Goal: Task Accomplishment & Management: Complete application form

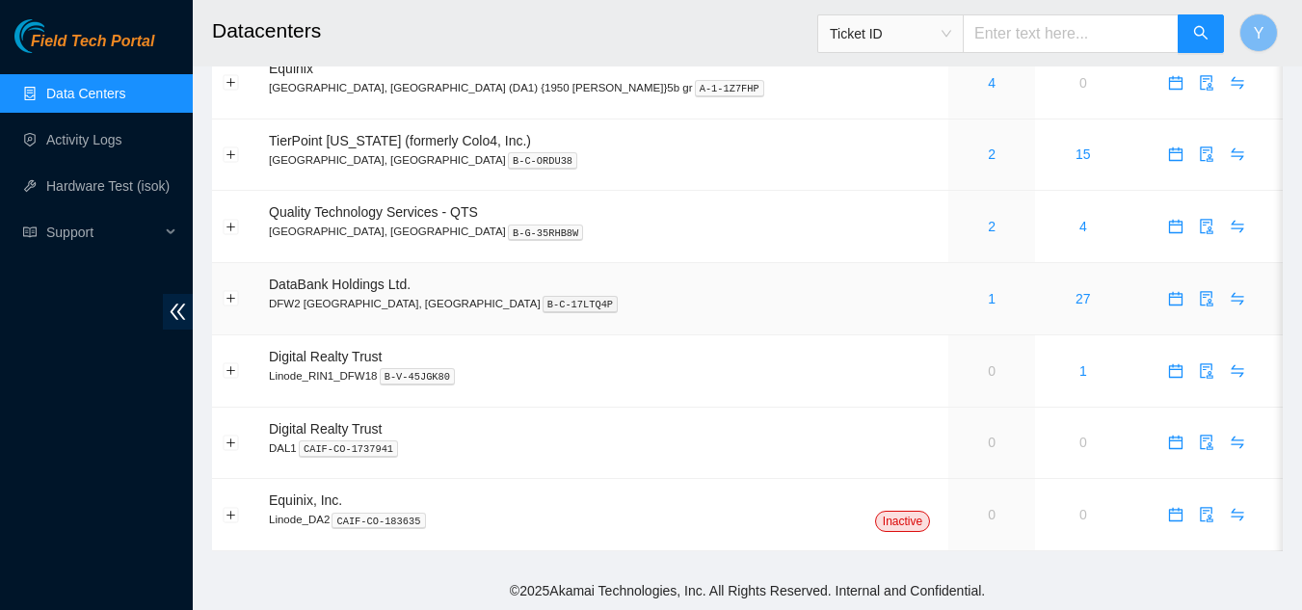
scroll to position [60, 0]
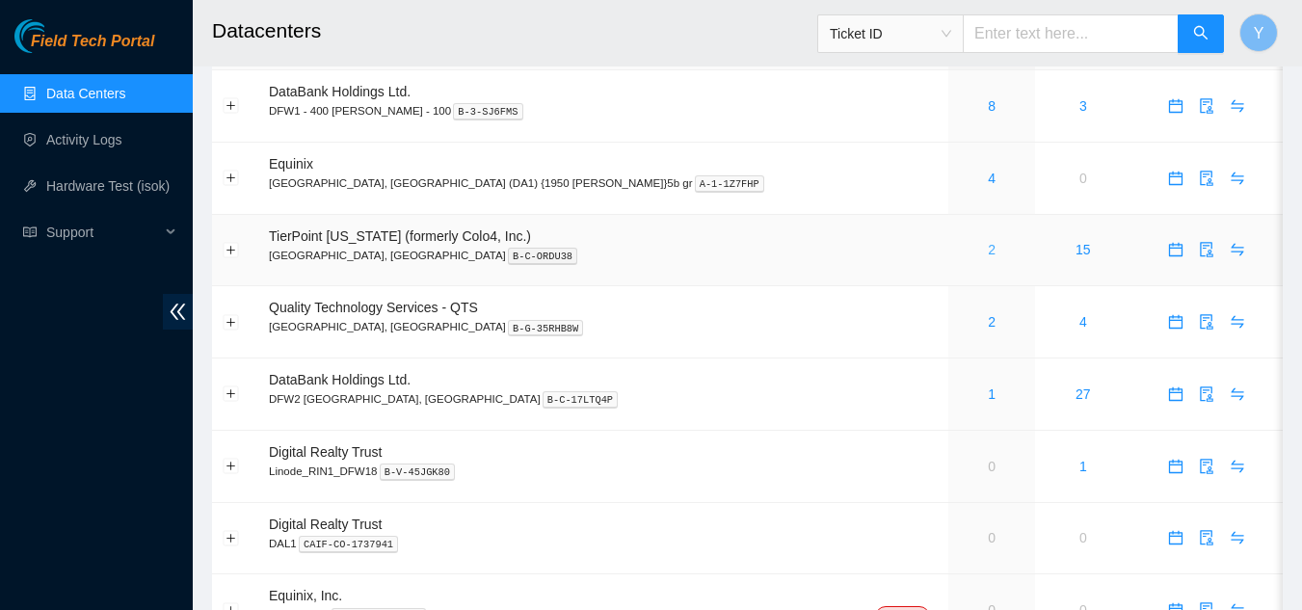
click at [988, 252] on link "2" at bounding box center [992, 249] width 8 height 15
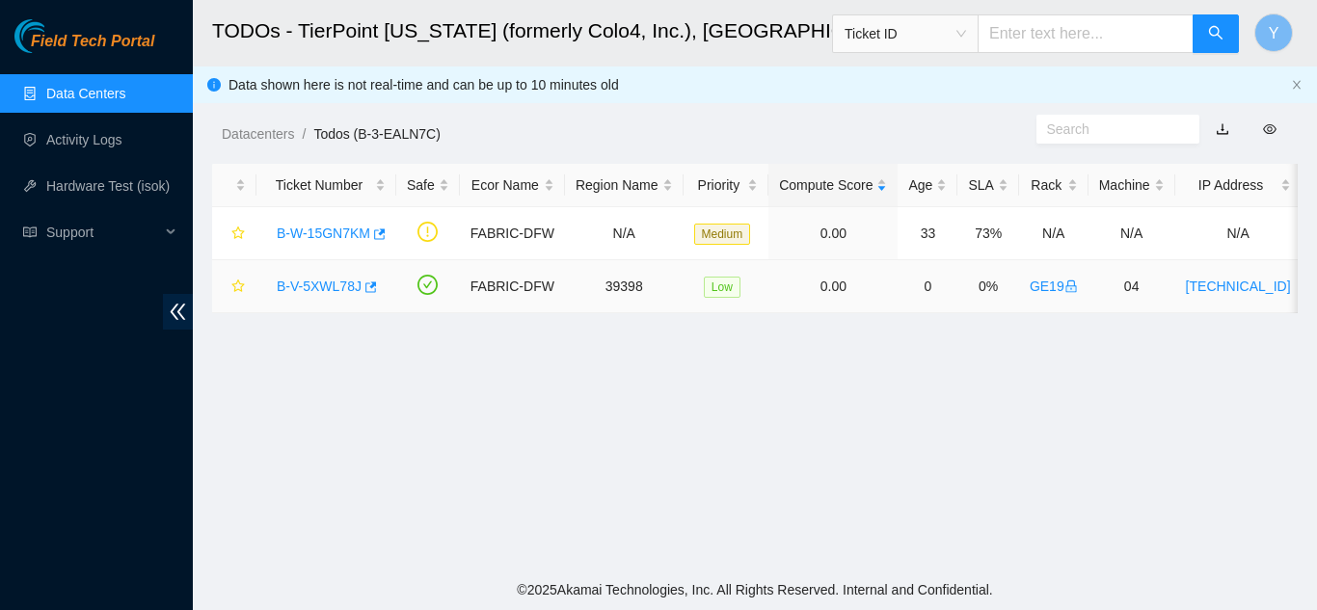
click at [327, 285] on link "B-V-5XWL78J" at bounding box center [319, 286] width 85 height 15
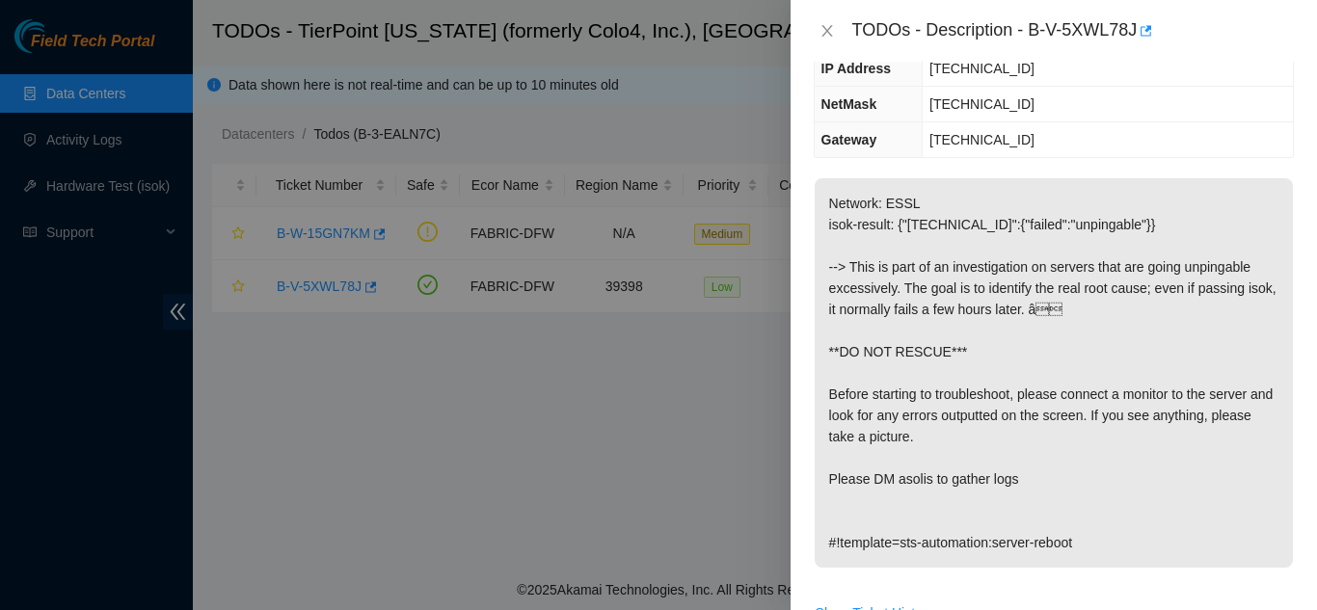
scroll to position [289, 0]
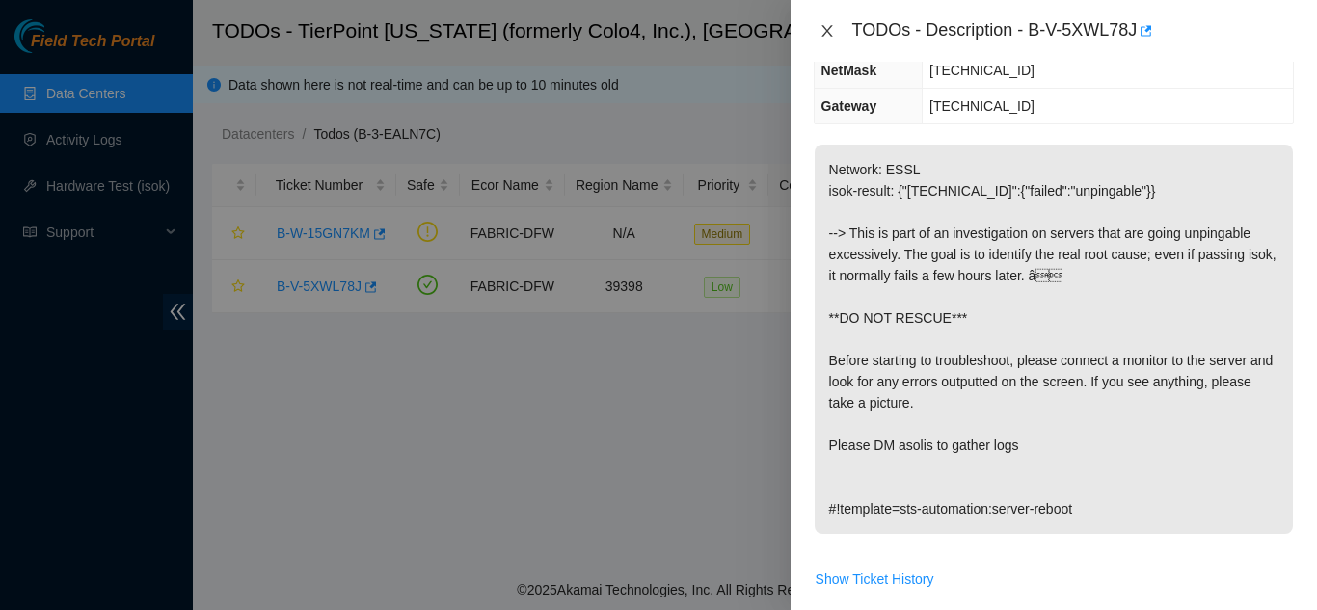
click at [827, 32] on icon "close" at bounding box center [826, 31] width 11 height 12
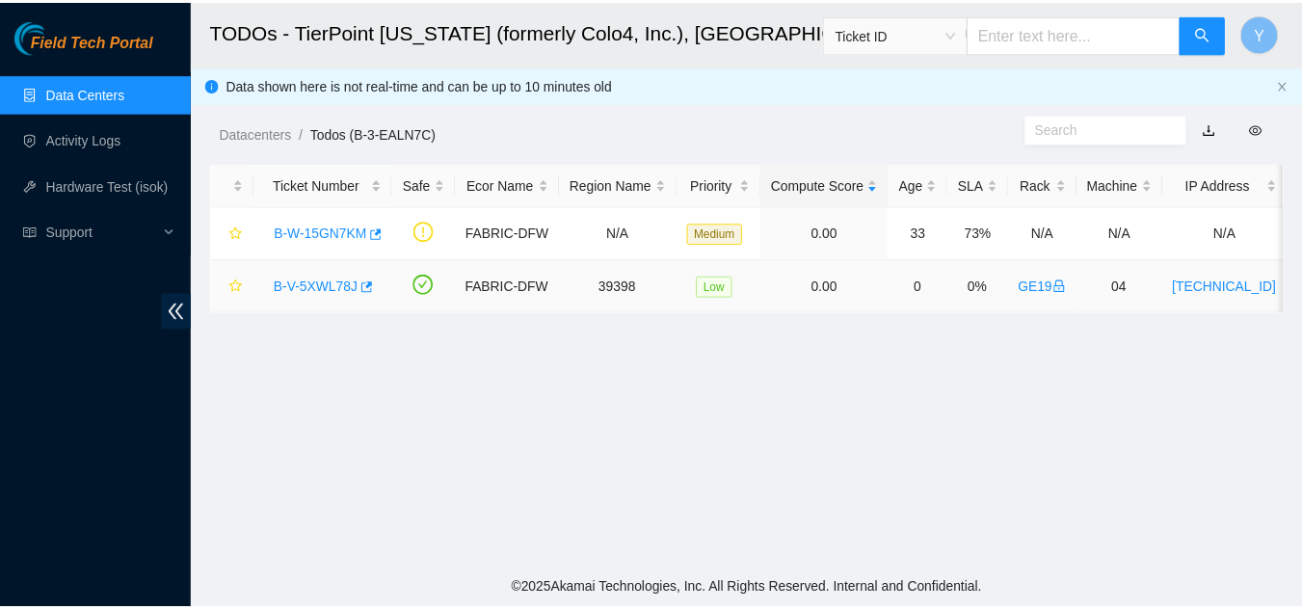
scroll to position [310, 0]
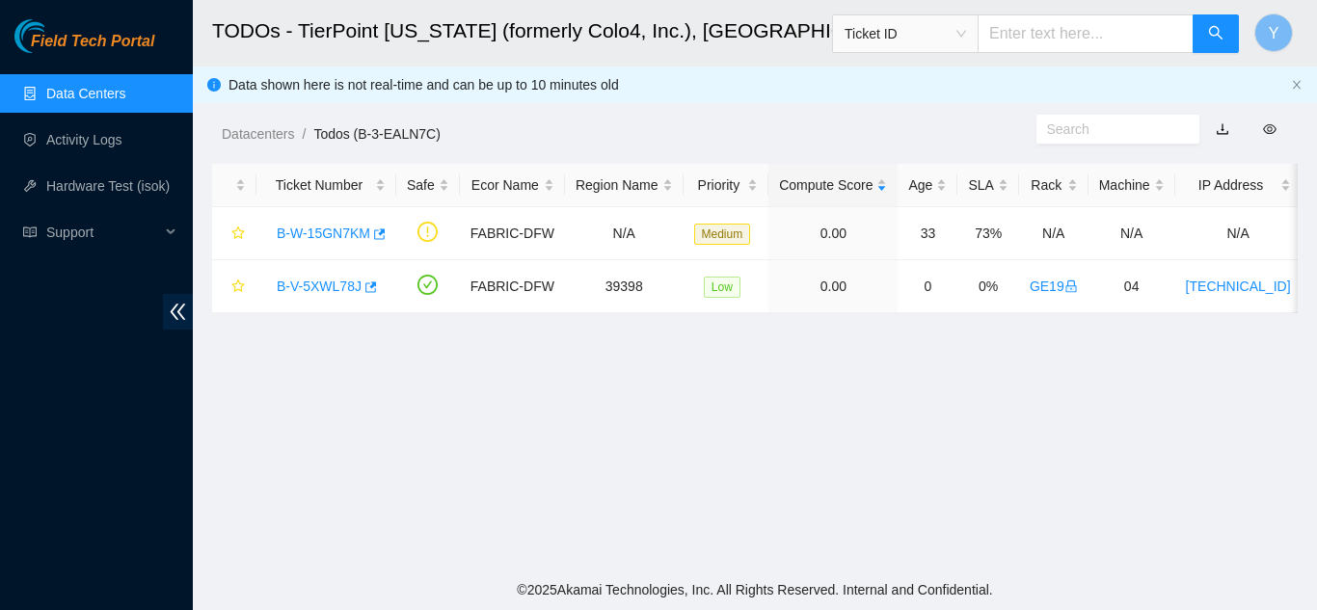
click at [103, 96] on link "Data Centers" at bounding box center [85, 93] width 79 height 15
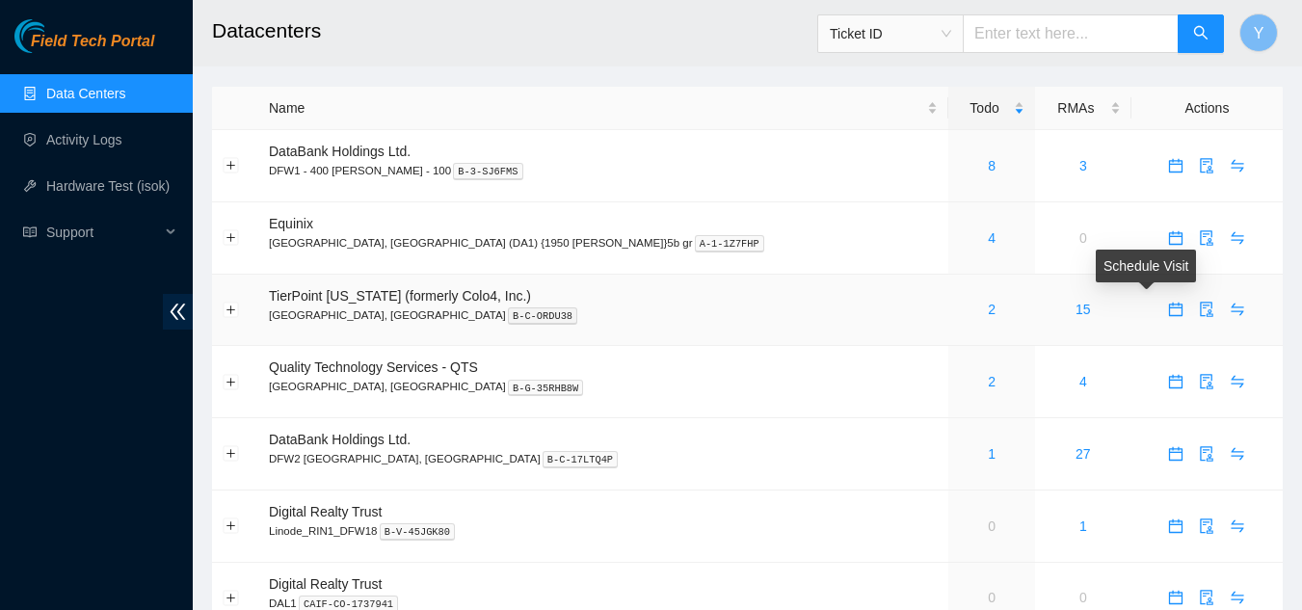
click at [1168, 314] on icon "calendar" at bounding box center [1175, 309] width 15 height 15
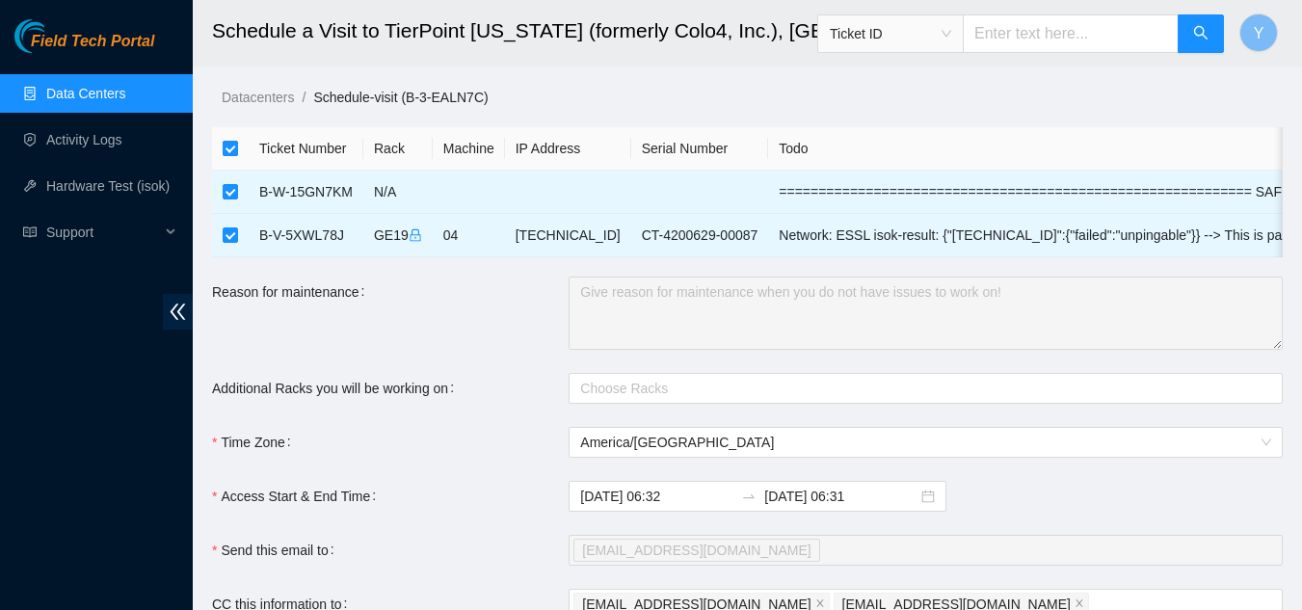
click at [230, 149] on input "checkbox" at bounding box center [230, 148] width 15 height 15
checkbox input "false"
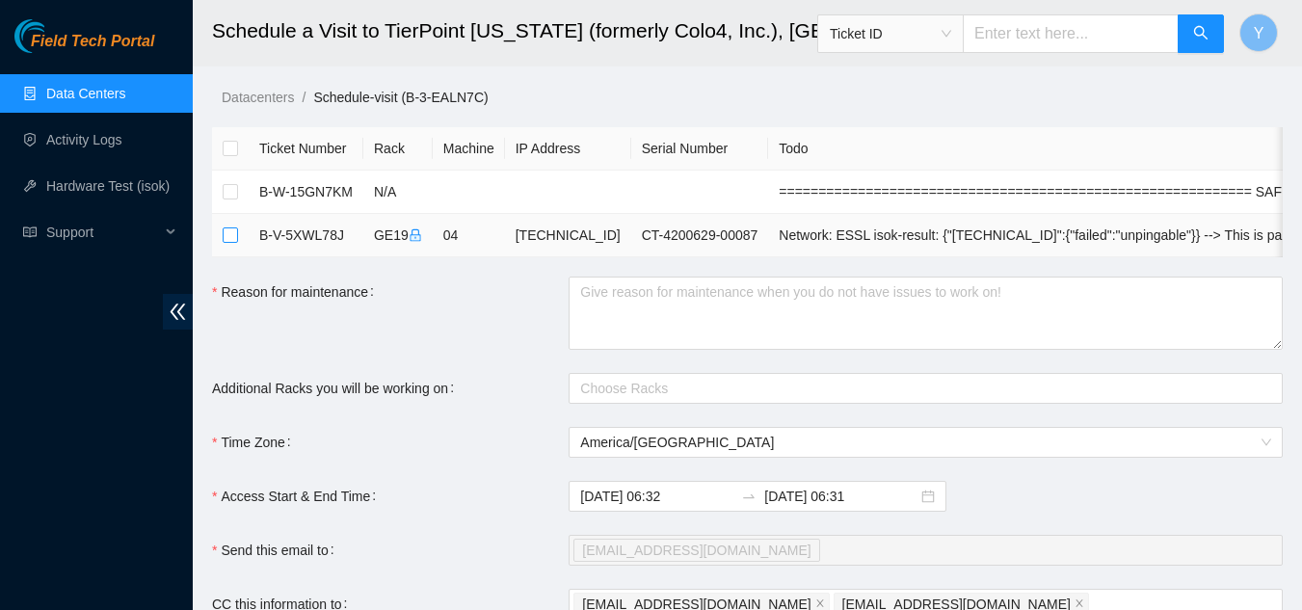
click at [230, 230] on input "checkbox" at bounding box center [230, 234] width 15 height 15
checkbox input "true"
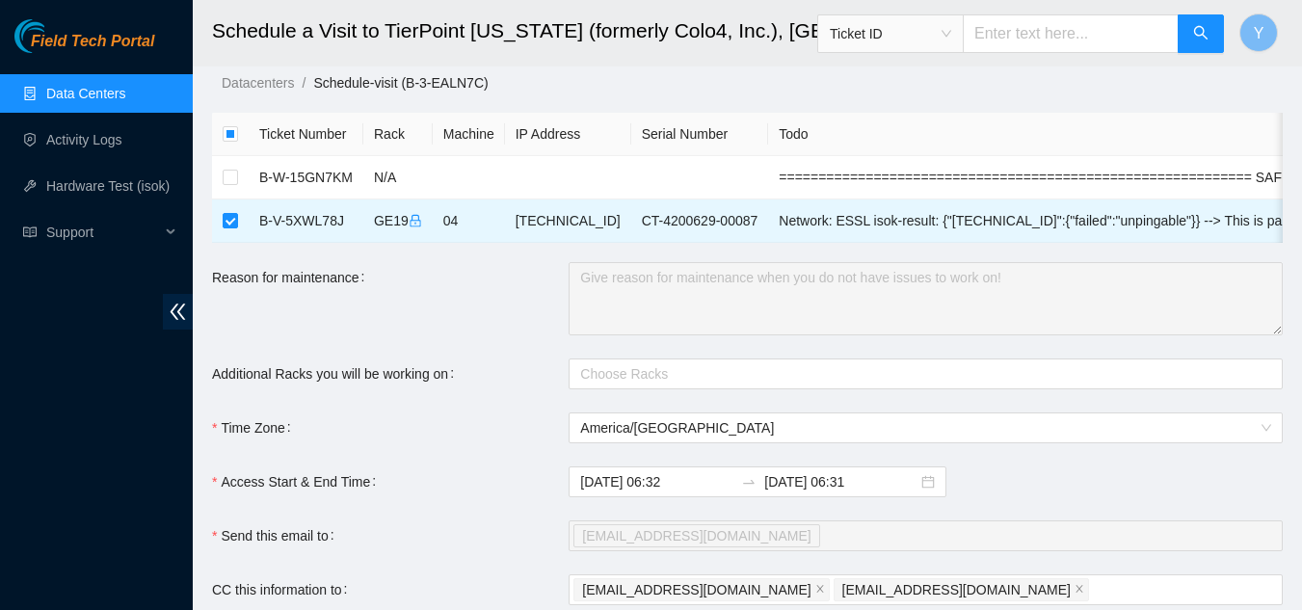
scroll to position [96, 0]
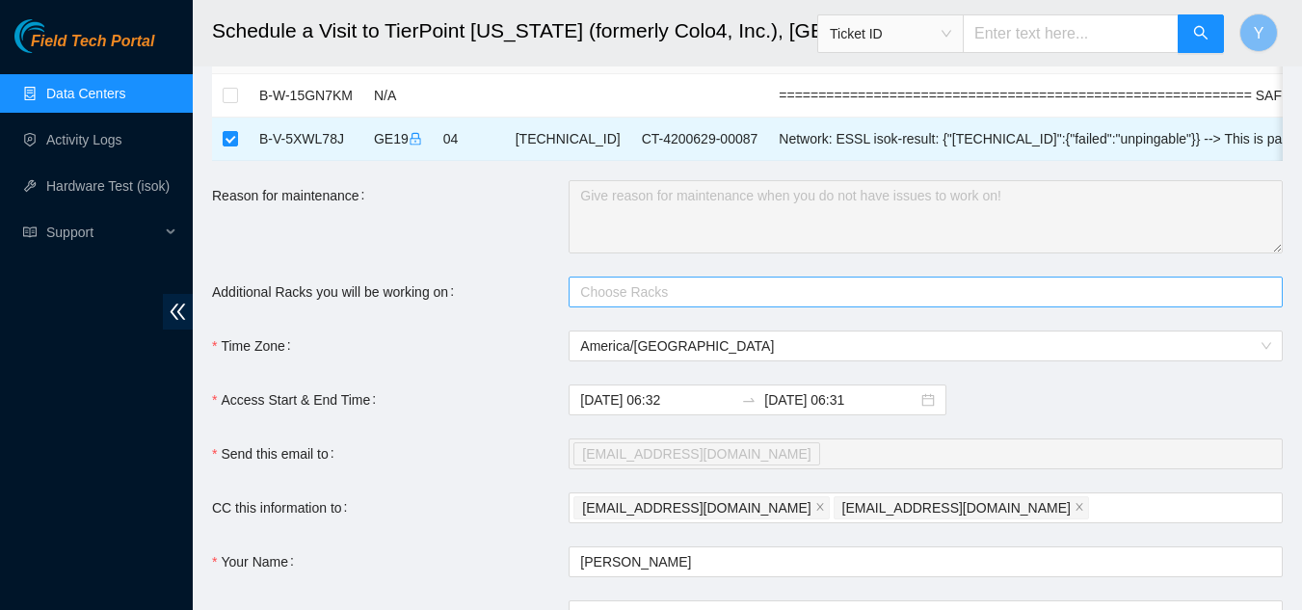
click at [603, 304] on div at bounding box center [915, 291] width 685 height 23
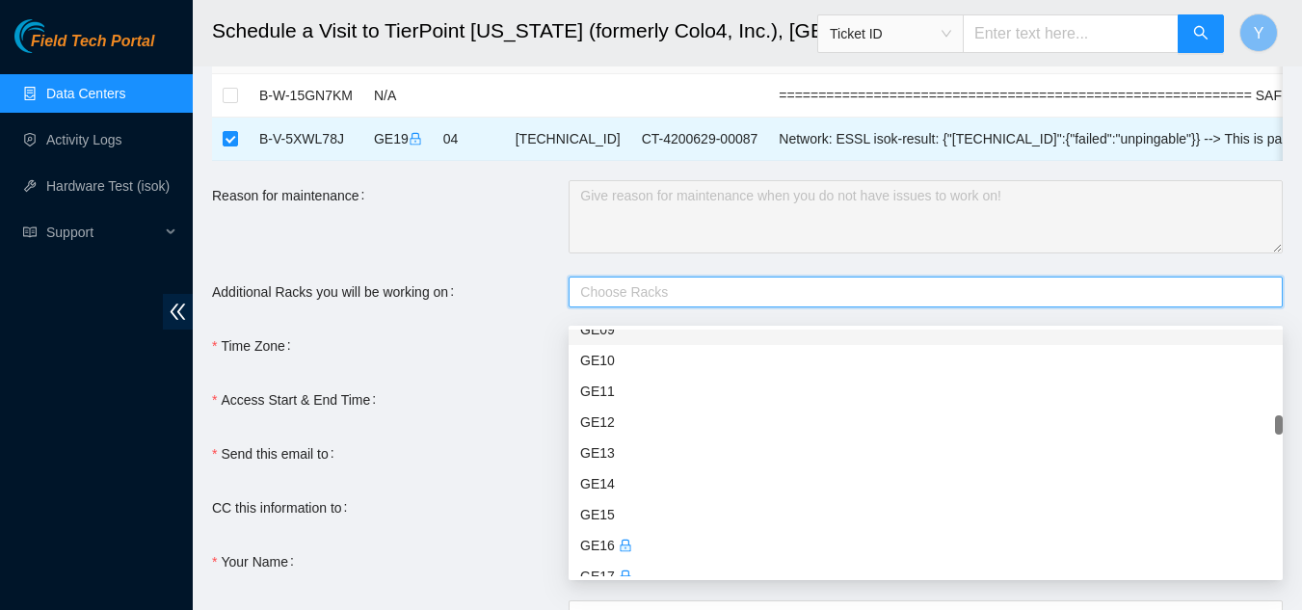
scroll to position [2024, 0]
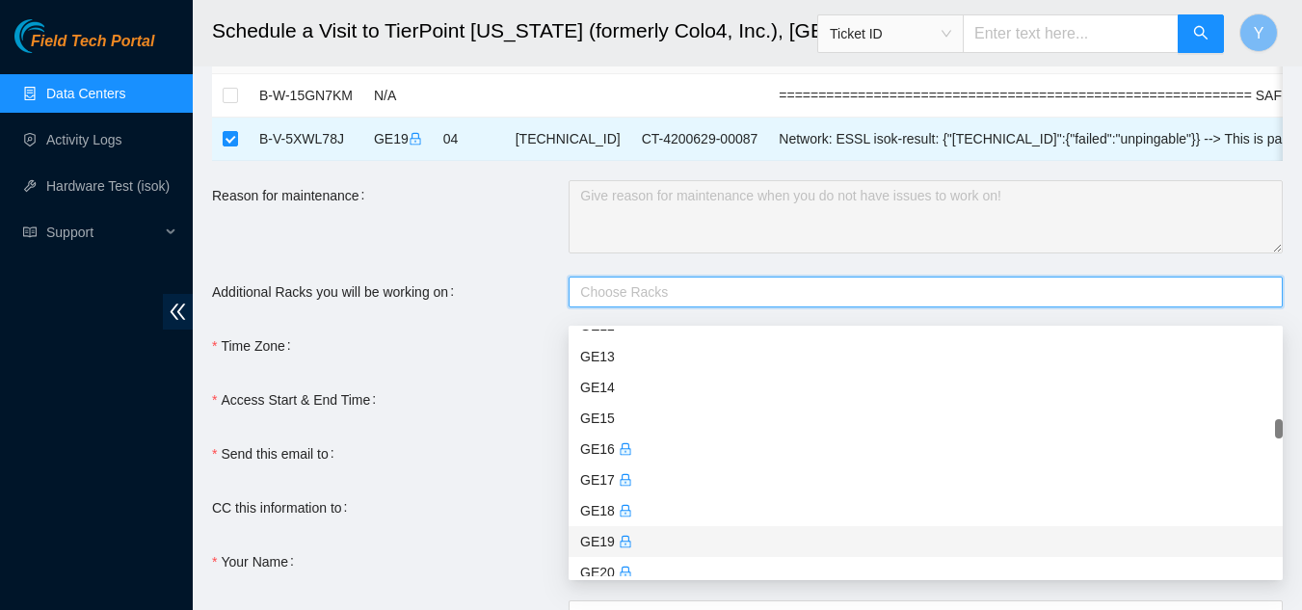
click at [621, 543] on icon "lock" at bounding box center [625, 544] width 9 height 5
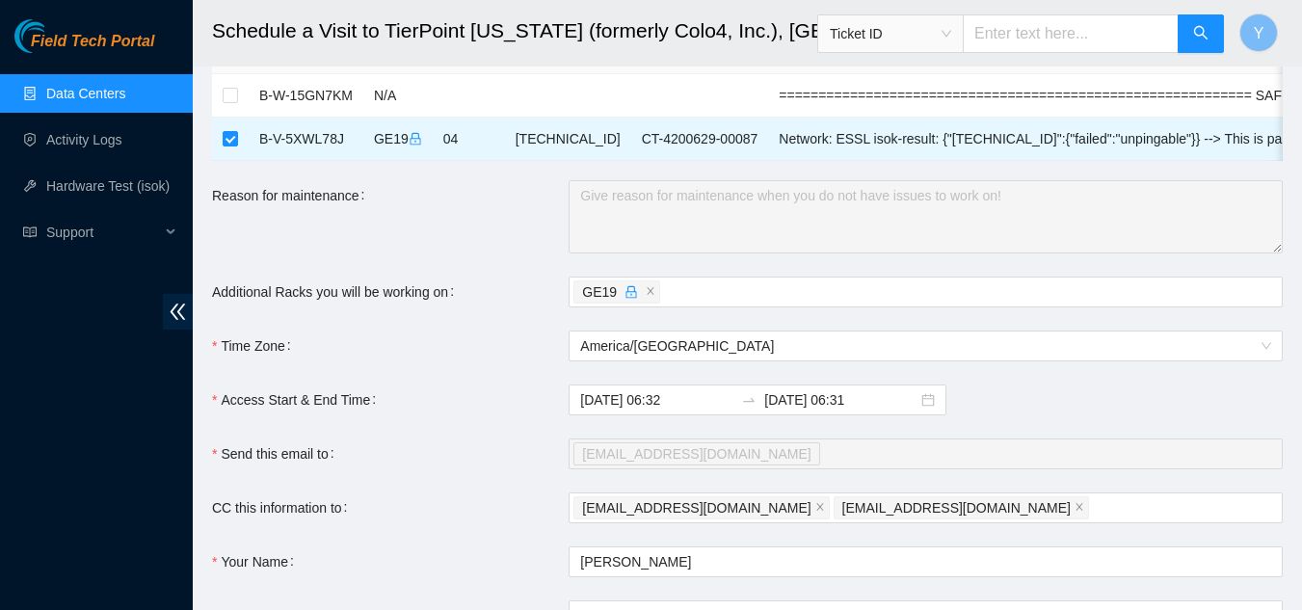
click at [501, 415] on div "Access Start & End Time" at bounding box center [390, 400] width 357 height 31
click at [867, 411] on input "[DATE] 06:31" at bounding box center [840, 399] width 153 height 21
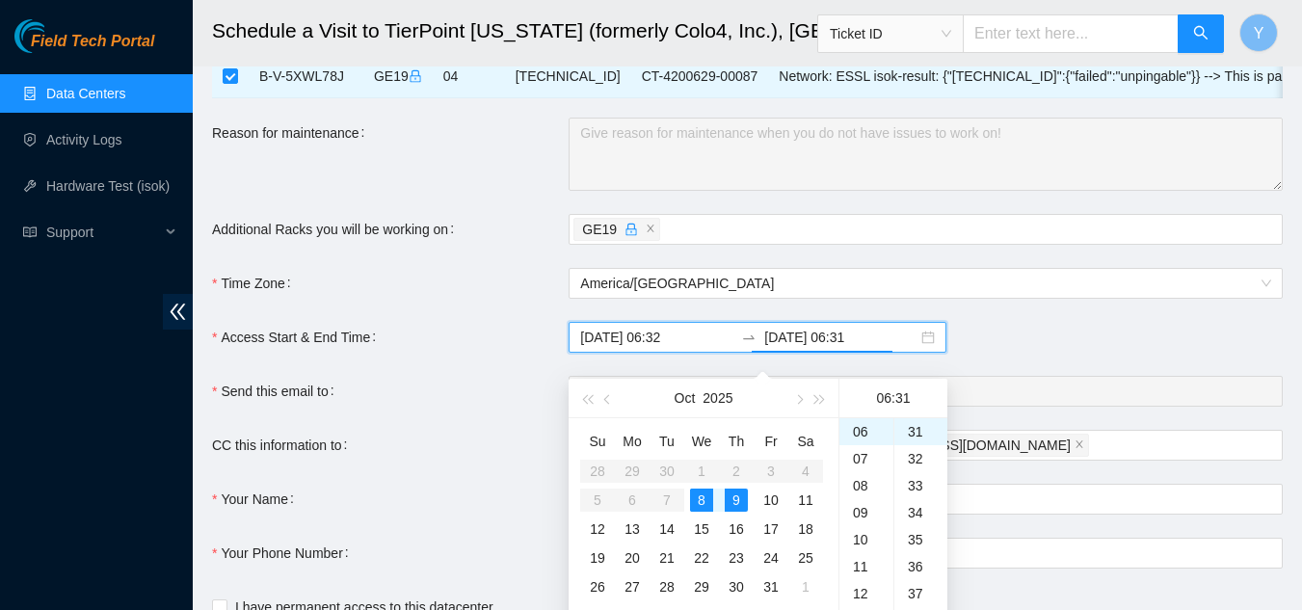
scroll to position [193, 0]
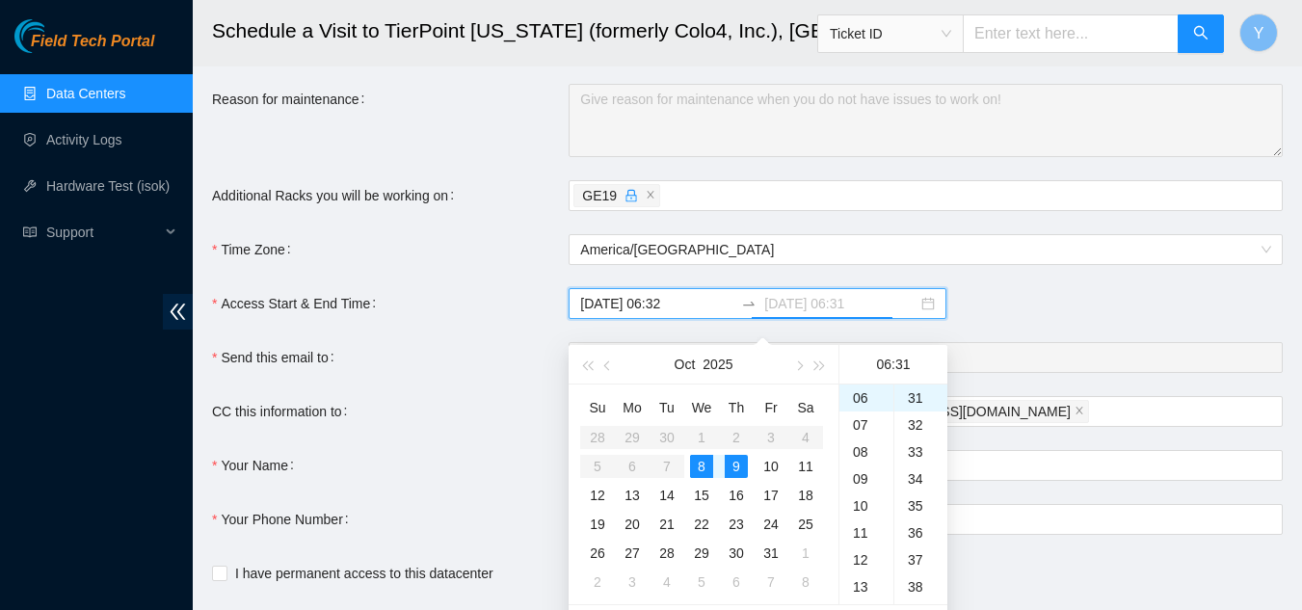
click at [697, 464] on div "8" at bounding box center [701, 466] width 23 height 23
click at [858, 447] on div "15" at bounding box center [867, 448] width 54 height 27
click at [867, 474] on div "18" at bounding box center [867, 479] width 54 height 27
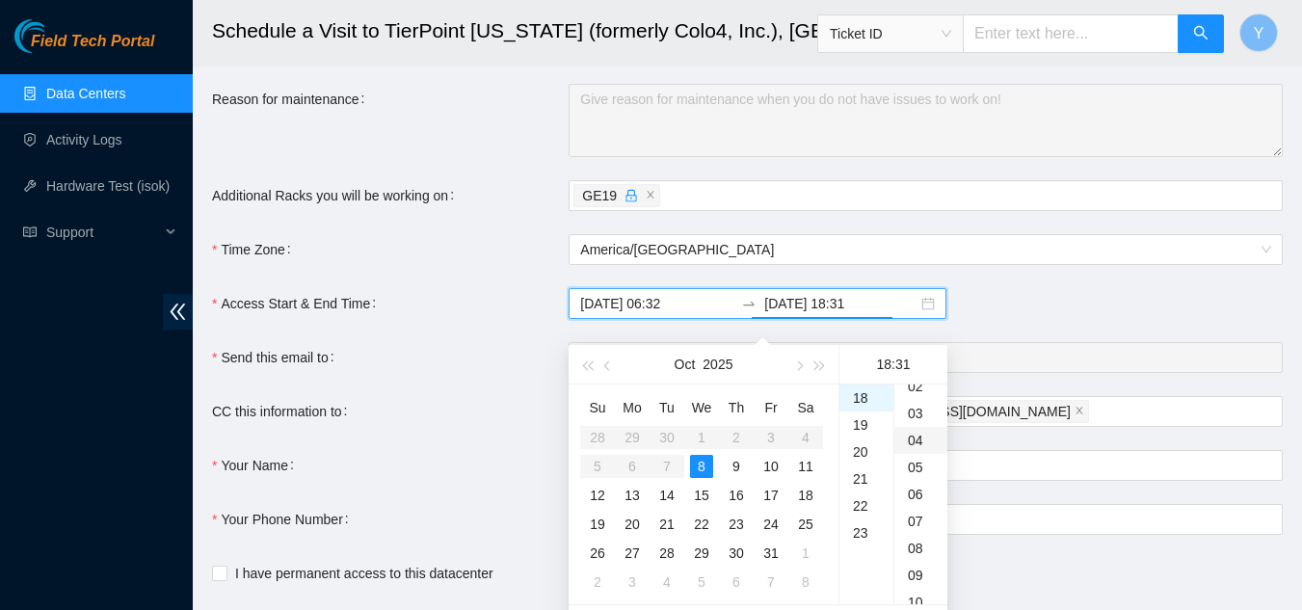
scroll to position [0, 0]
click at [918, 395] on div "00" at bounding box center [920, 398] width 53 height 27
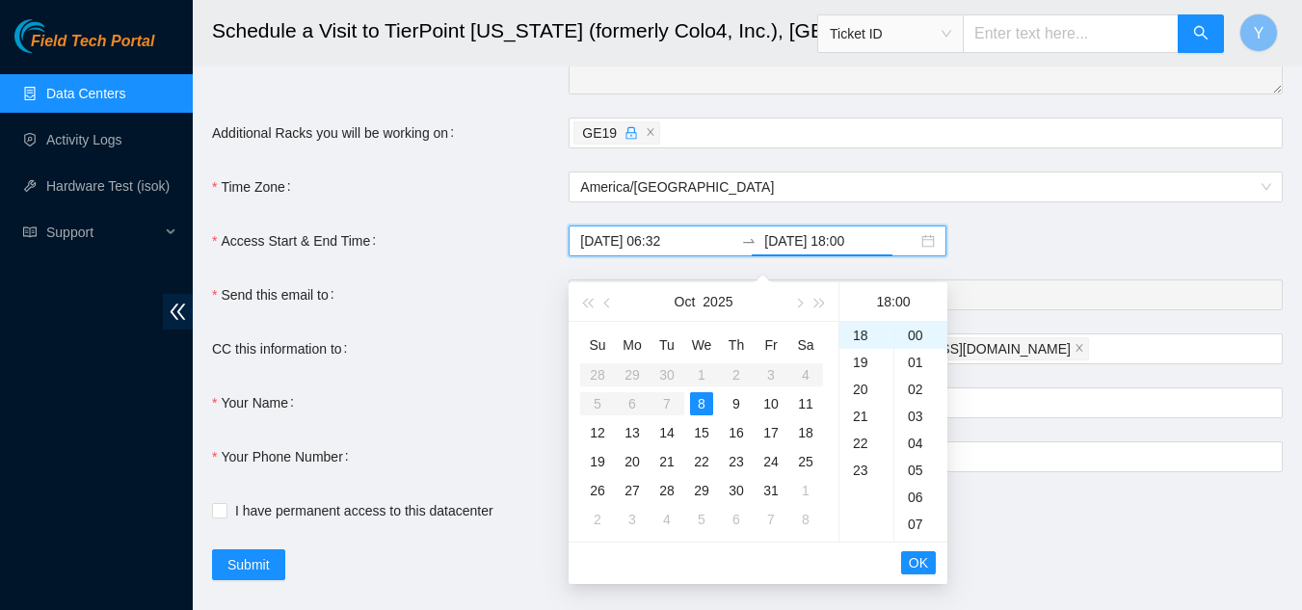
scroll to position [289, 0]
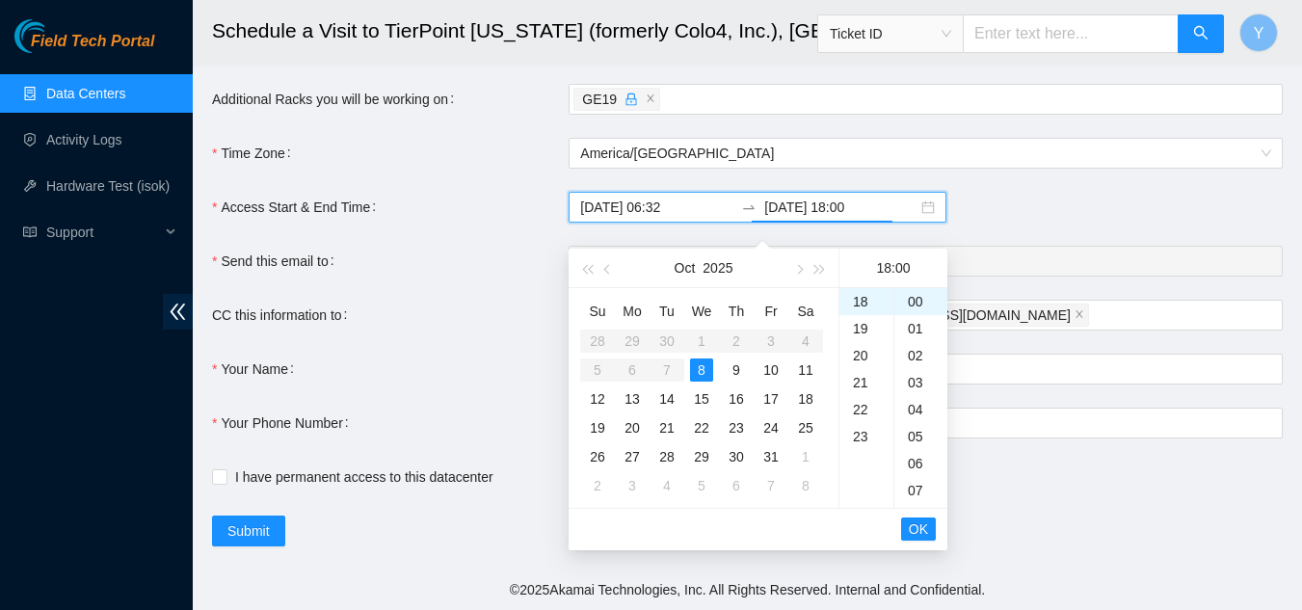
type input "[DATE] 18:00"
click at [918, 525] on span "OK" at bounding box center [918, 529] width 19 height 21
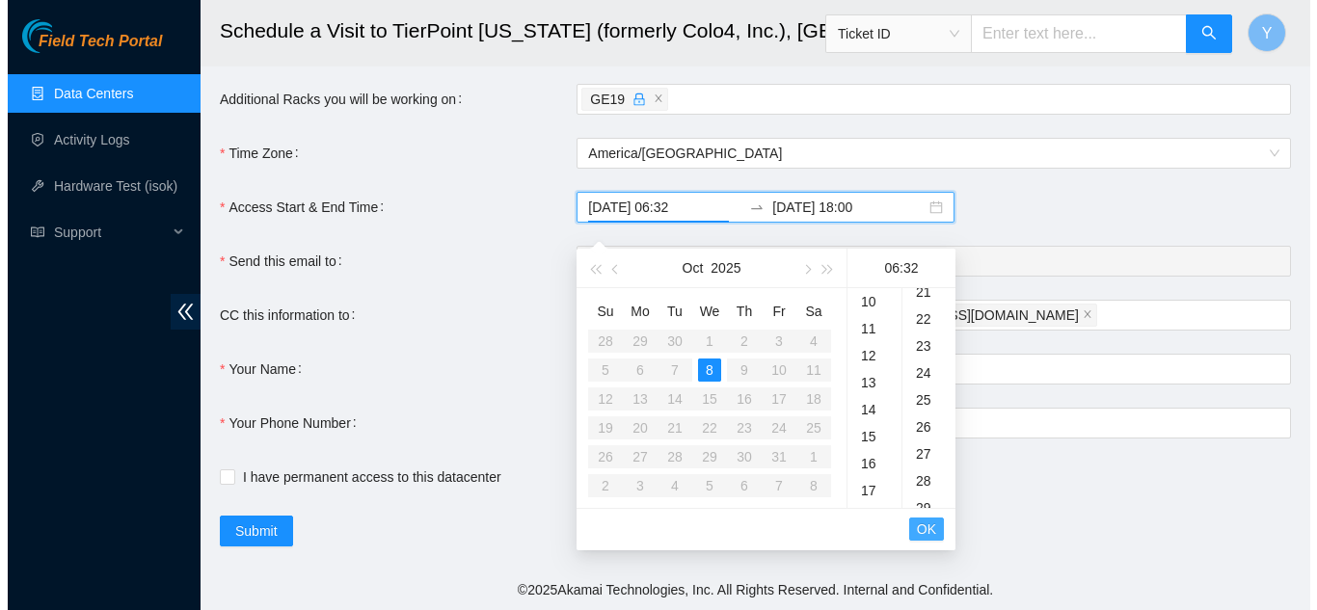
scroll to position [864, 0]
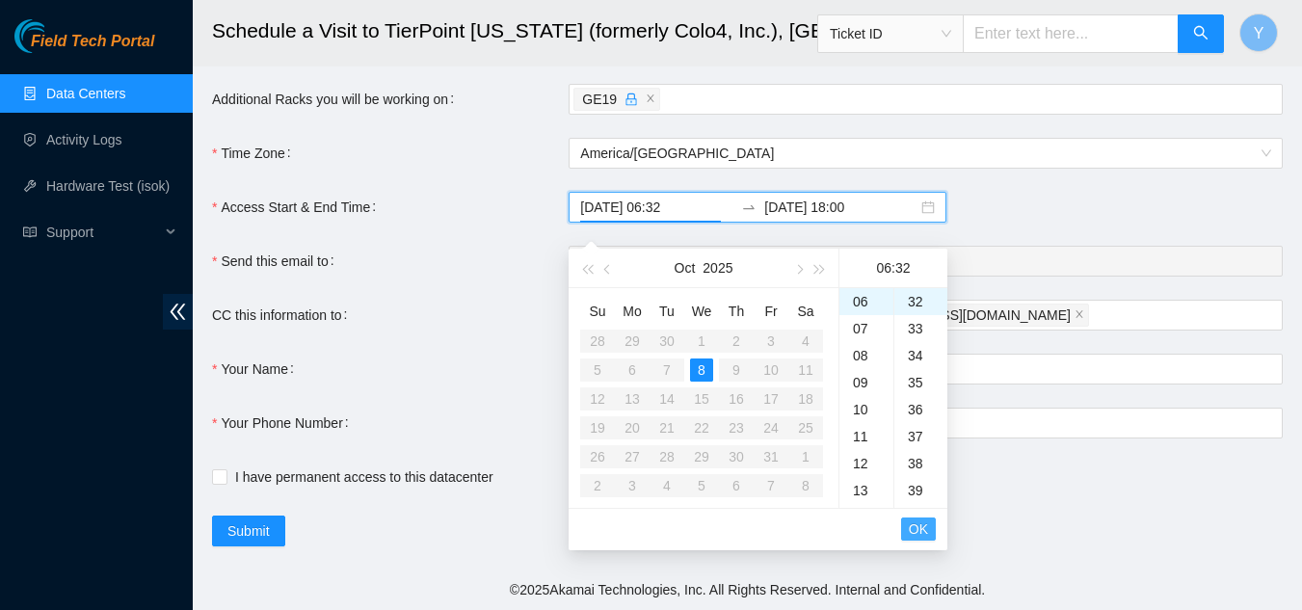
click at [923, 524] on span "OK" at bounding box center [918, 529] width 19 height 21
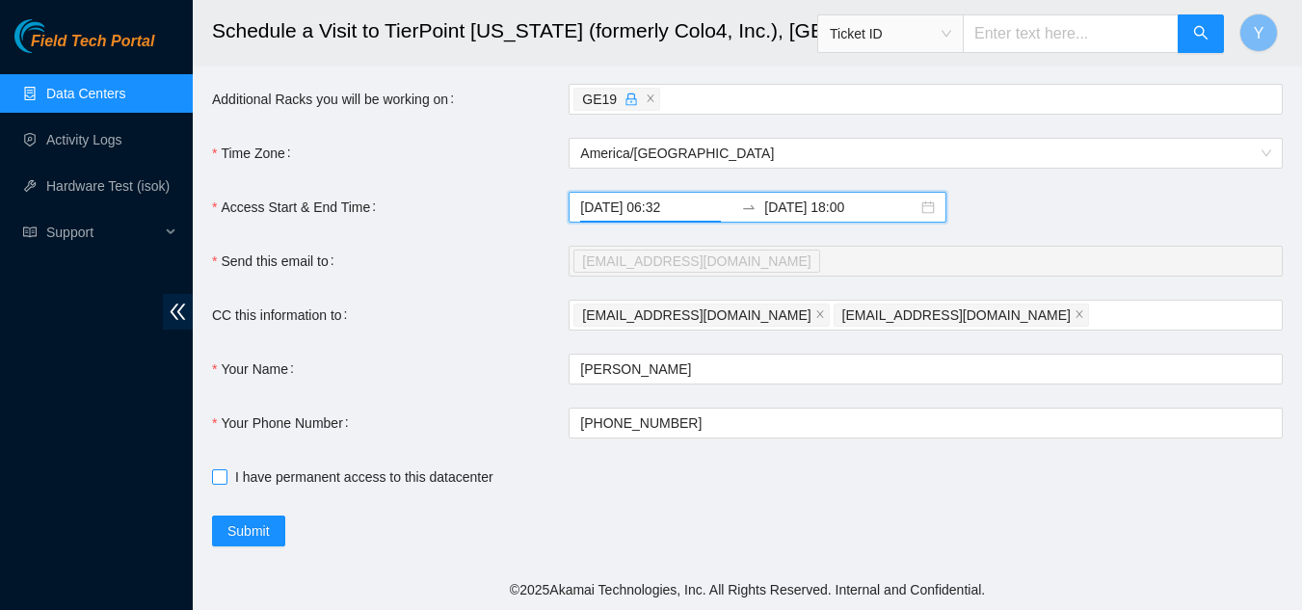
click at [222, 483] on input "I have permanent access to this datacenter" at bounding box center [218, 475] width 13 height 13
checkbox input "true"
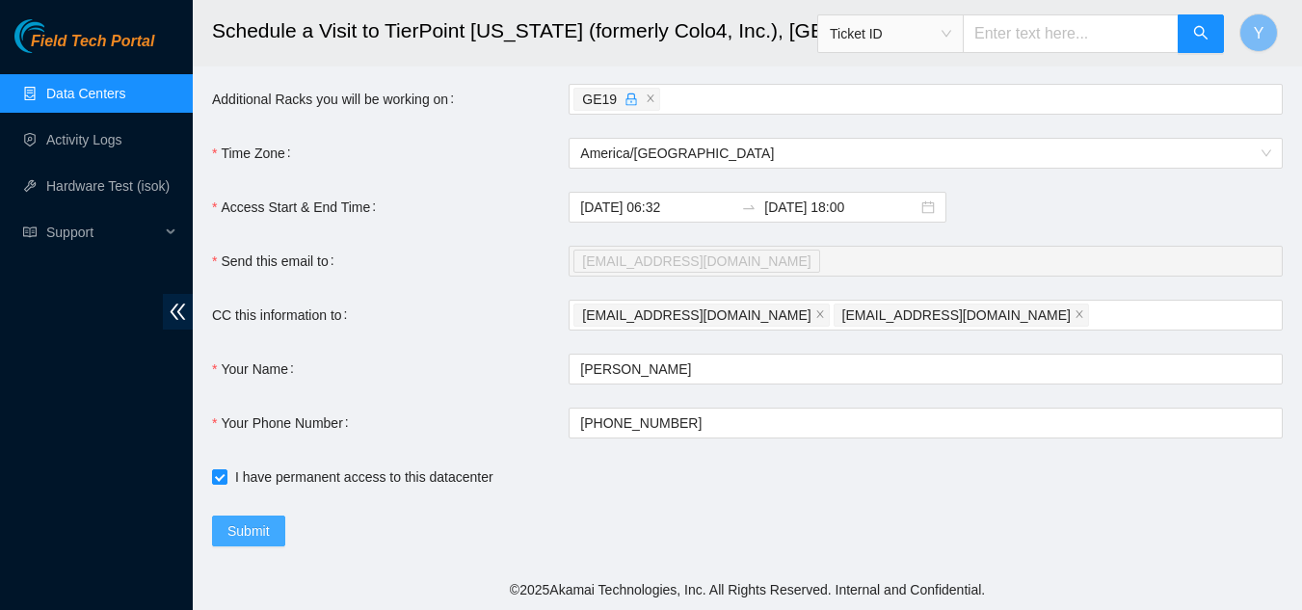
click at [242, 542] on span "Submit" at bounding box center [248, 530] width 42 height 21
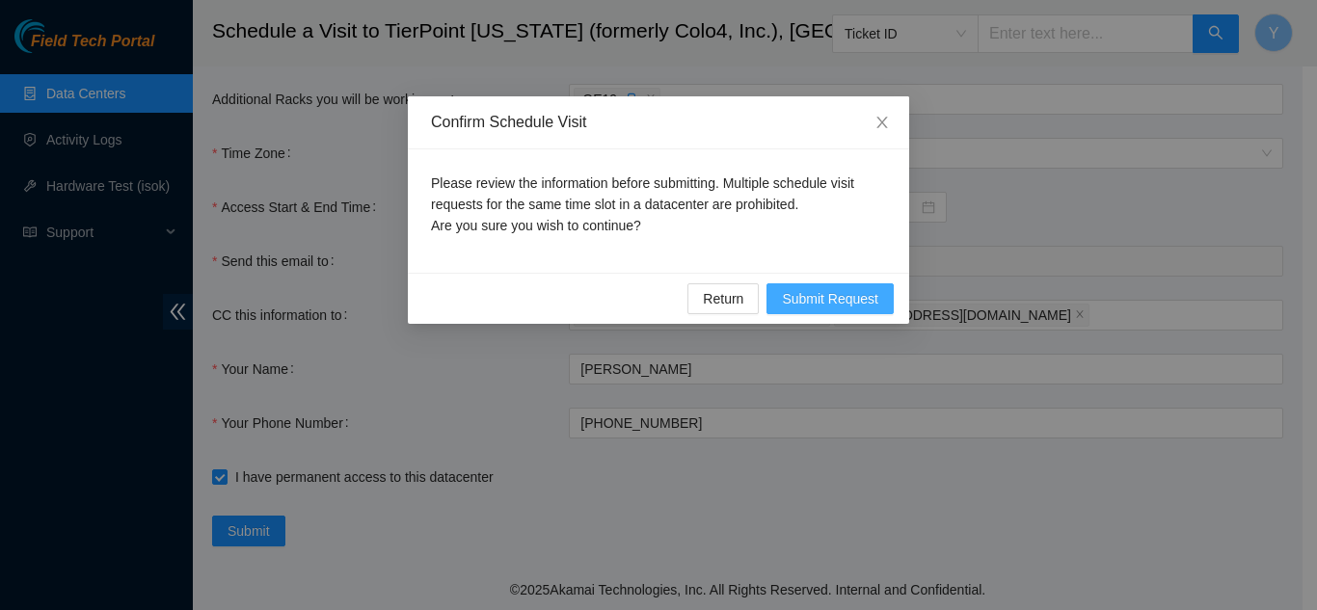
click at [836, 307] on span "Submit Request" at bounding box center [830, 298] width 96 height 21
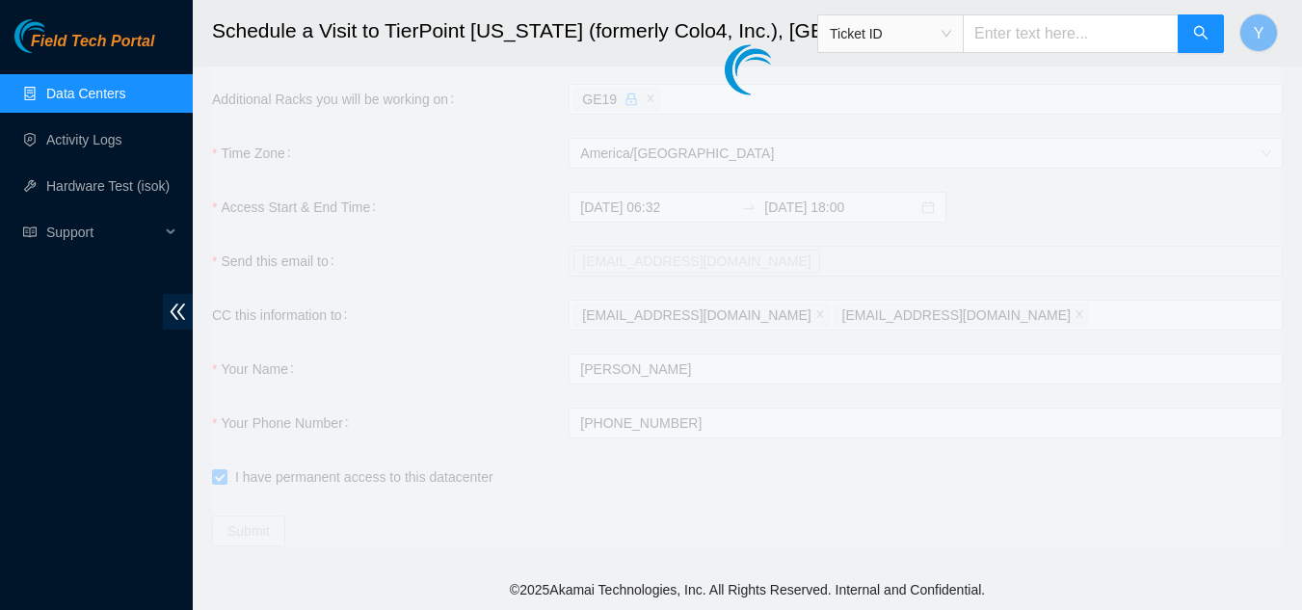
type input "[DATE] 06:33"
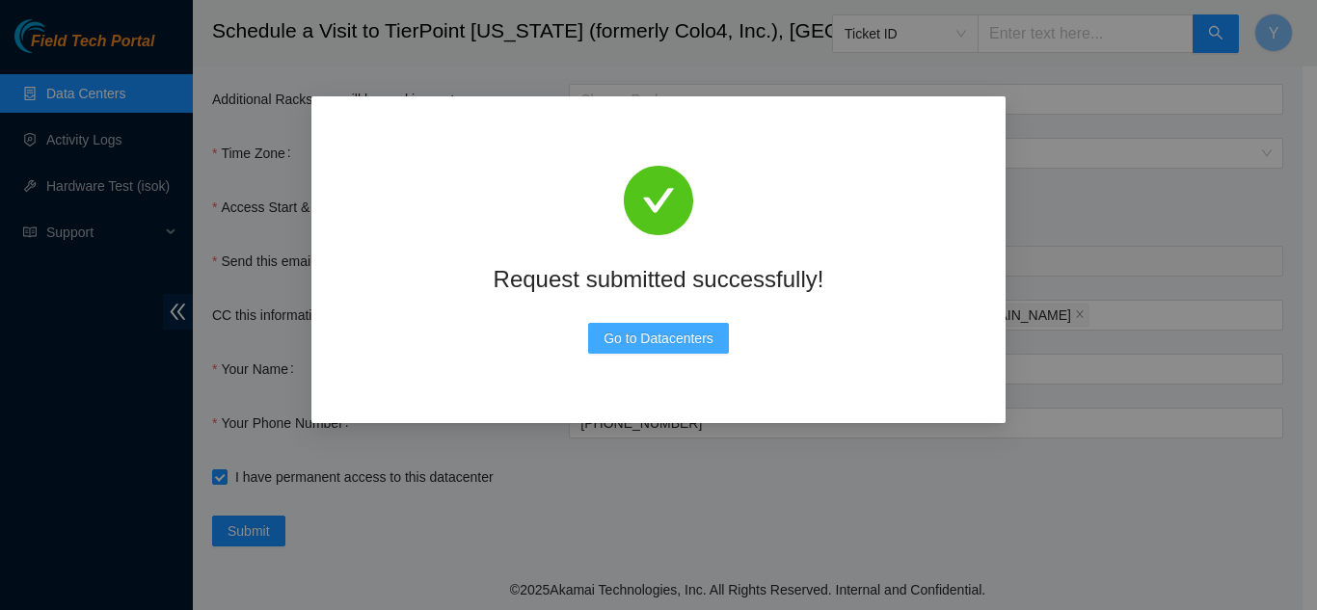
click at [683, 330] on span "Go to Datacenters" at bounding box center [658, 338] width 110 height 21
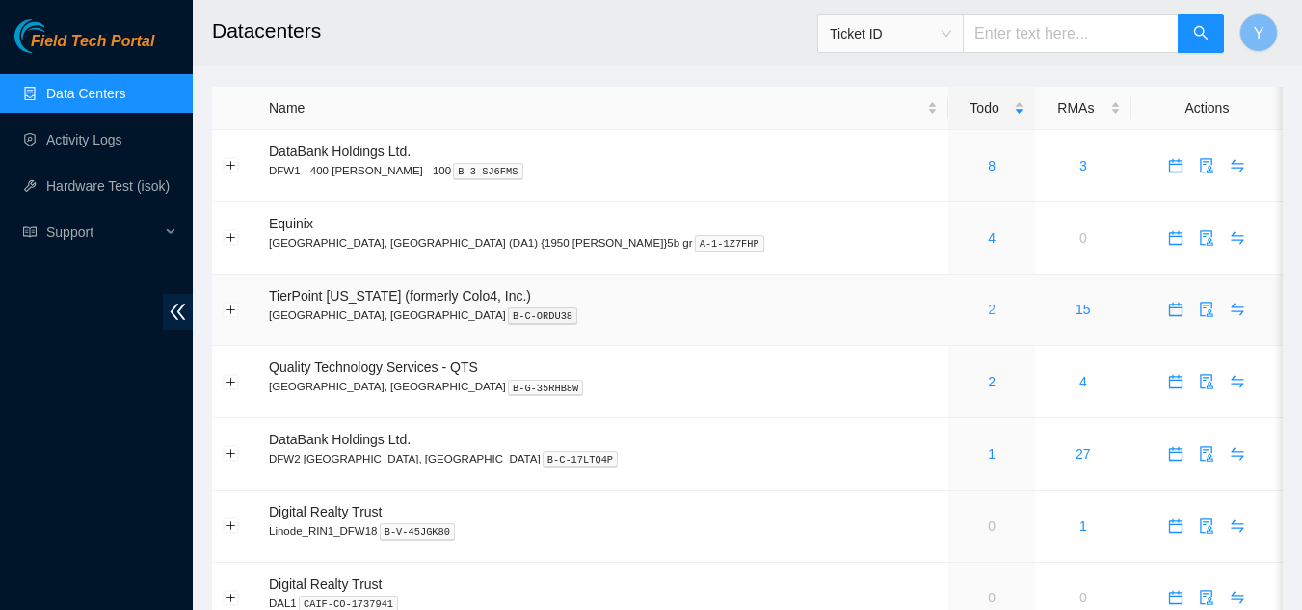
click at [988, 310] on link "2" at bounding box center [992, 309] width 8 height 15
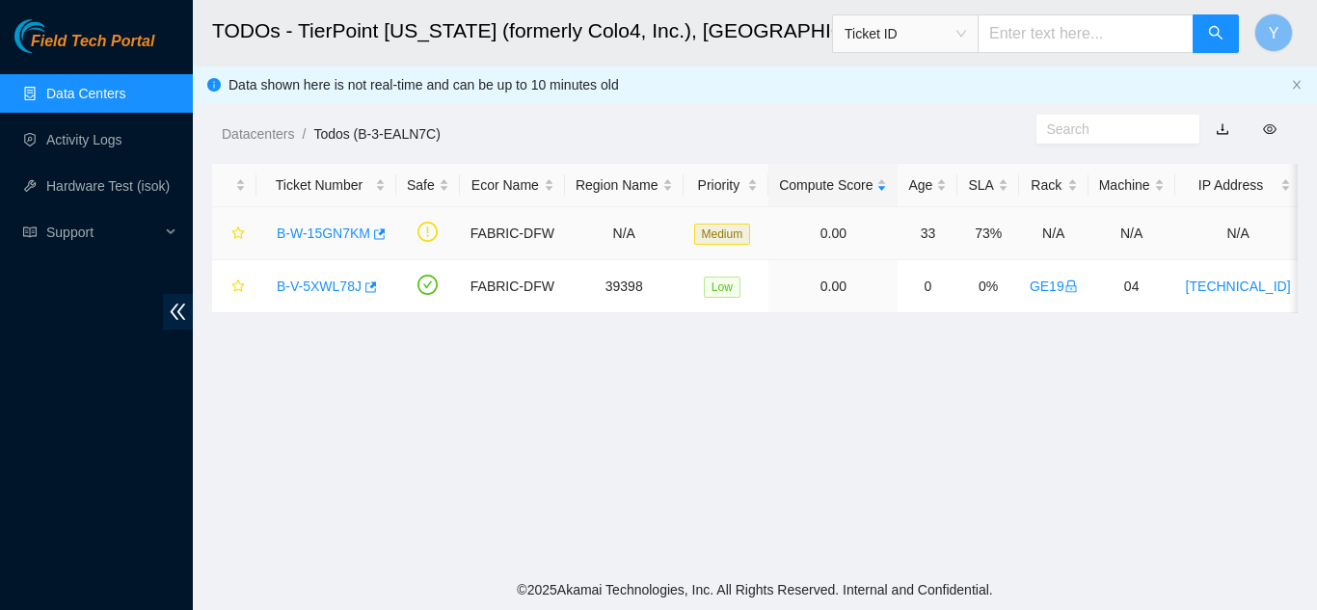
click at [334, 231] on link "B-W-15GN7KM" at bounding box center [323, 233] width 93 height 15
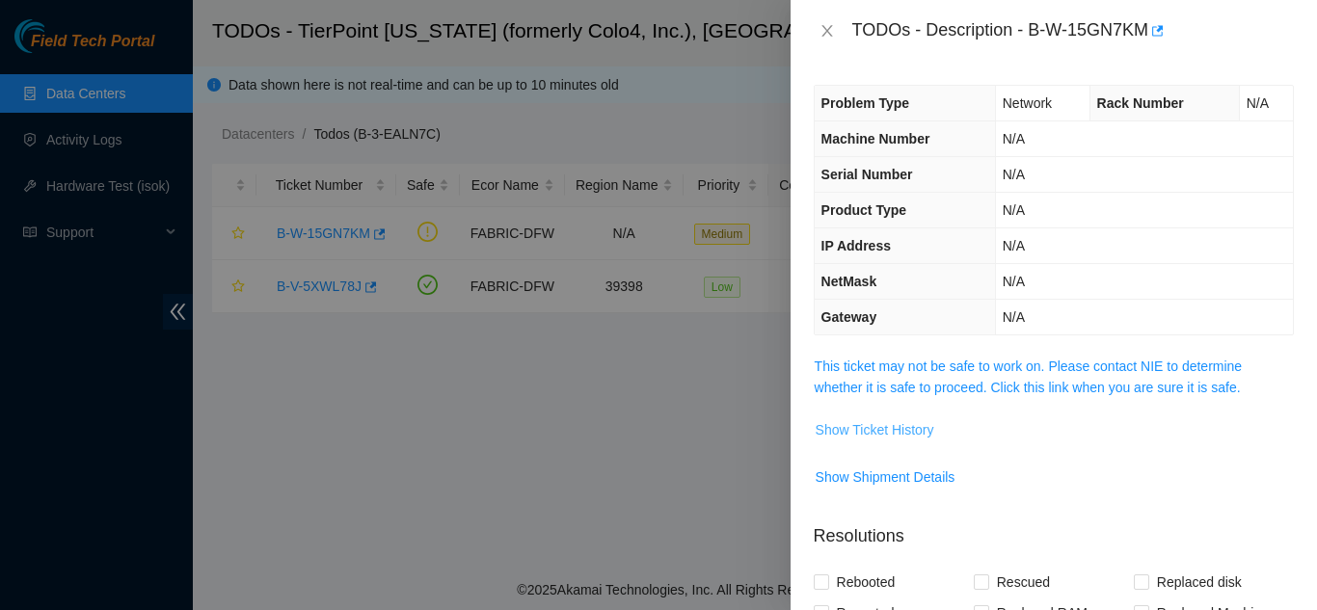
click at [872, 430] on span "Show Ticket History" at bounding box center [874, 429] width 119 height 21
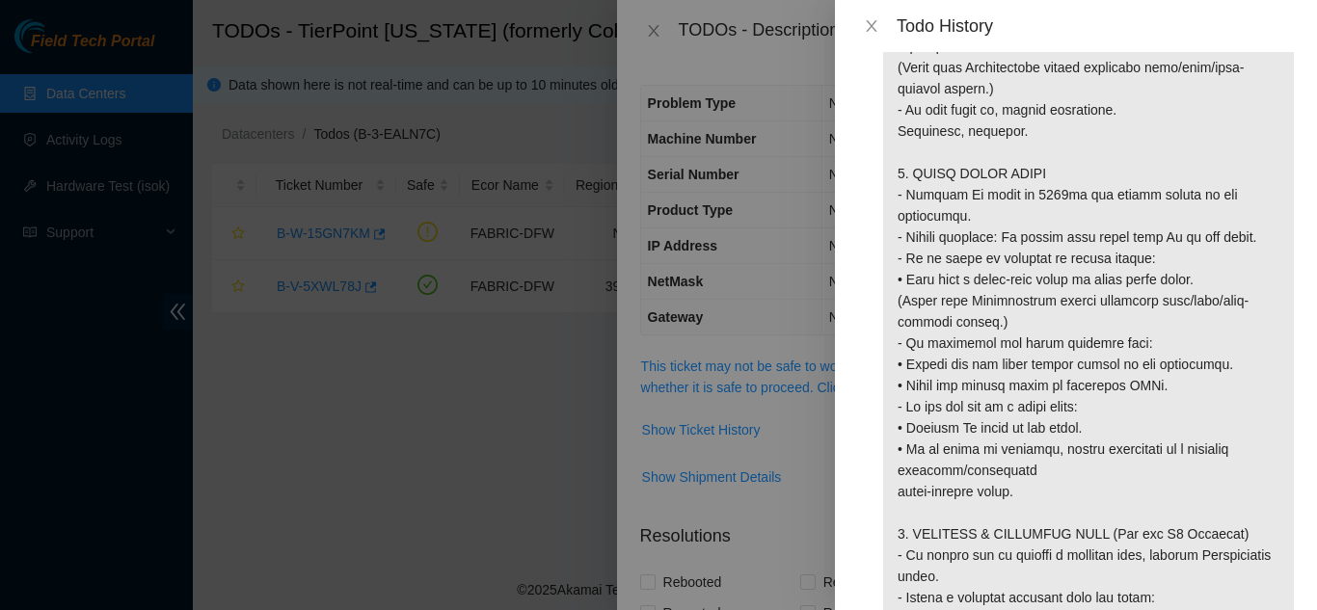
scroll to position [2024, 0]
